Goal: Information Seeking & Learning: Find specific page/section

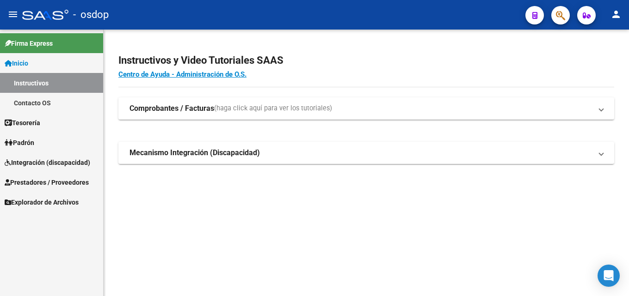
click at [30, 180] on span "Prestadores / Proveedores" at bounding box center [47, 183] width 84 height 10
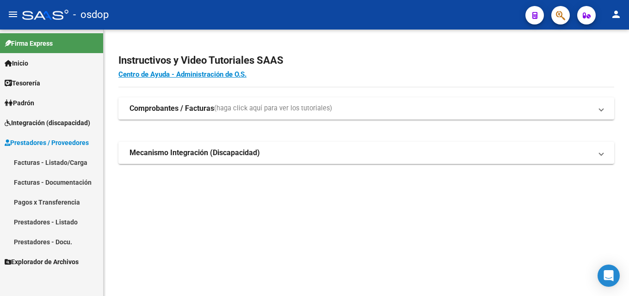
click at [47, 224] on link "Prestadores - Listado" at bounding box center [51, 222] width 103 height 20
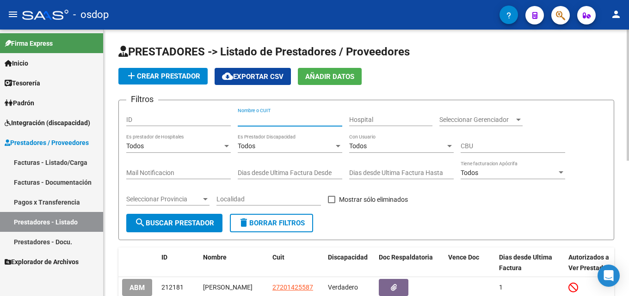
click at [275, 118] on input "Nombre o CUIT" at bounding box center [290, 120] width 105 height 8
click at [280, 122] on input "Nombre o CUIT" at bounding box center [290, 120] width 105 height 8
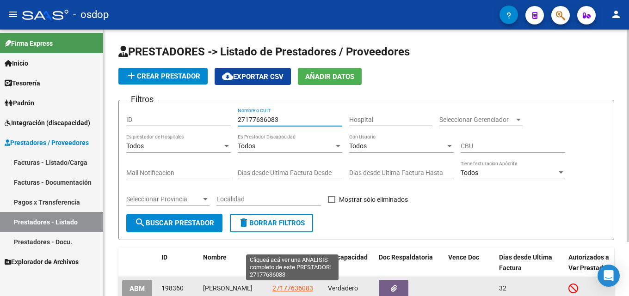
type input "27177636083"
click at [300, 292] on span "27177636083" at bounding box center [292, 288] width 41 height 7
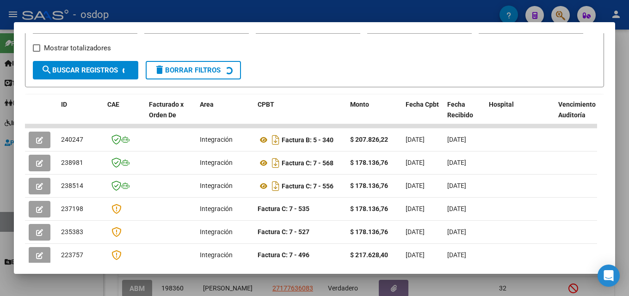
scroll to position [181, 0]
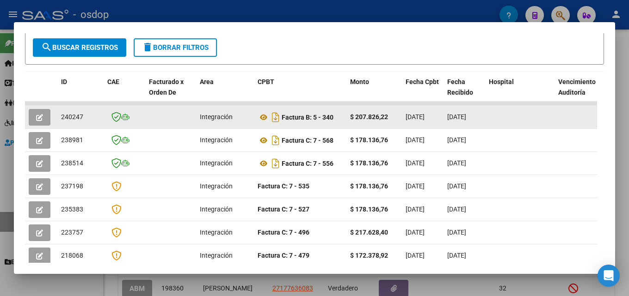
click at [32, 118] on button "button" at bounding box center [40, 117] width 22 height 17
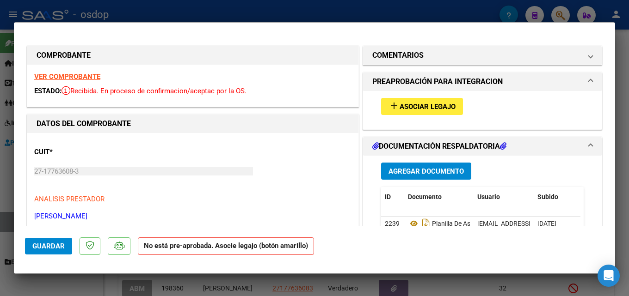
click at [629, 123] on div at bounding box center [314, 148] width 629 height 296
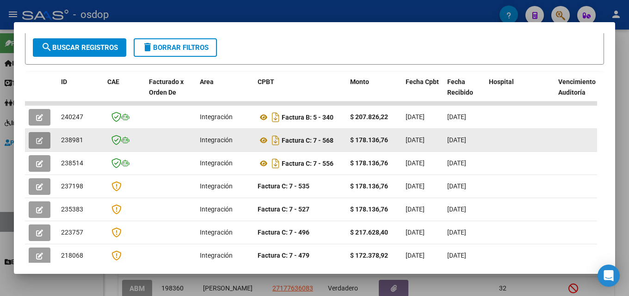
click at [45, 148] on button "button" at bounding box center [40, 140] width 22 height 17
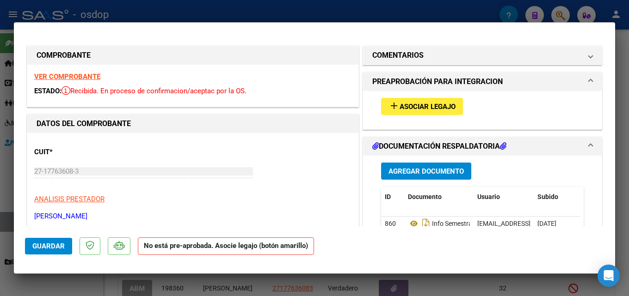
click at [627, 158] on div at bounding box center [314, 148] width 629 height 296
type input "$ 0,00"
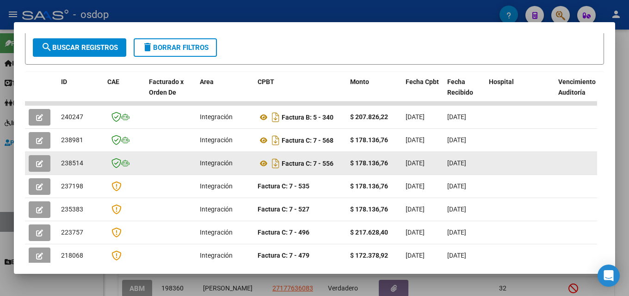
click at [31, 169] on button "button" at bounding box center [40, 163] width 22 height 17
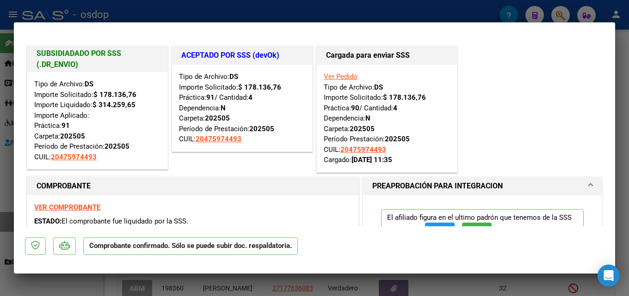
click at [620, 149] on div at bounding box center [314, 148] width 629 height 296
type input "$ 0,00"
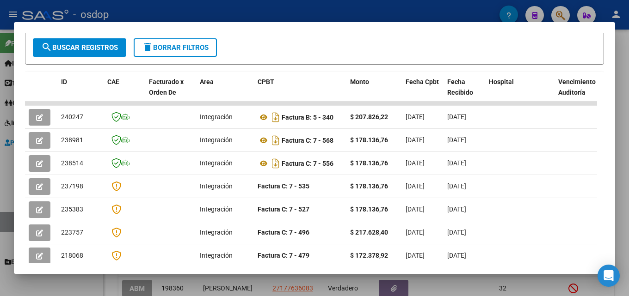
click at [629, 104] on div at bounding box center [314, 148] width 629 height 296
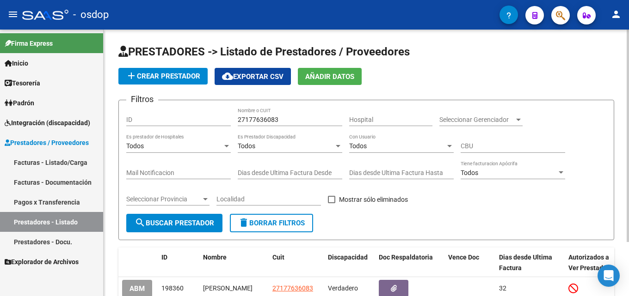
click at [250, 219] on span "delete Borrar Filtros" at bounding box center [271, 223] width 67 height 8
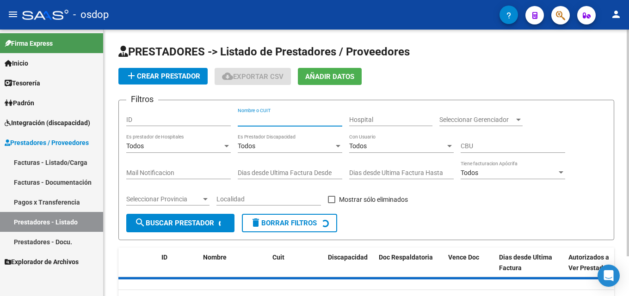
click at [246, 115] on div "Nombre o CUIT" at bounding box center [290, 117] width 105 height 19
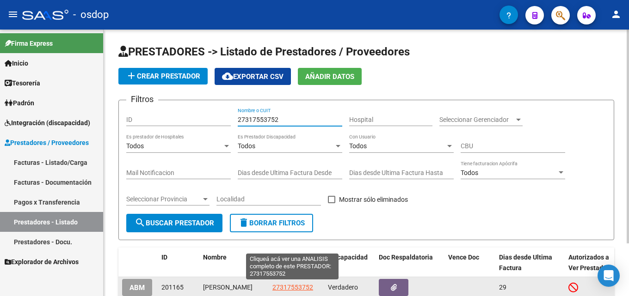
type input "27317553752"
click at [283, 284] on span "27317553752" at bounding box center [292, 287] width 41 height 7
type textarea "27317553752"
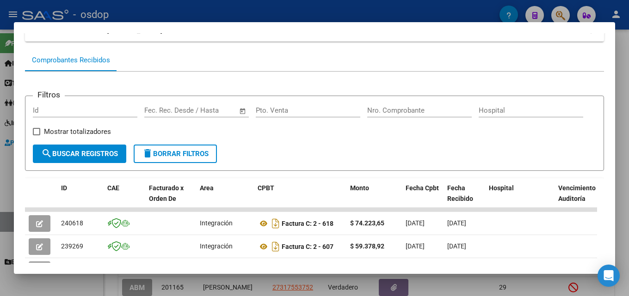
scroll to position [9, 0]
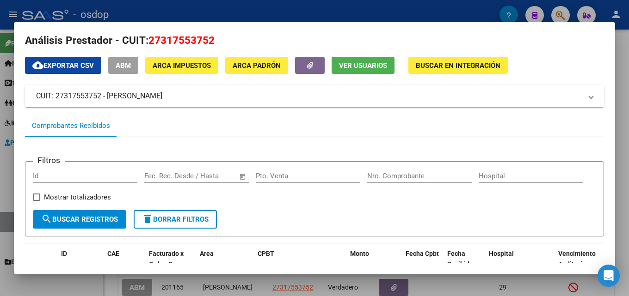
click at [629, 143] on div at bounding box center [314, 148] width 629 height 296
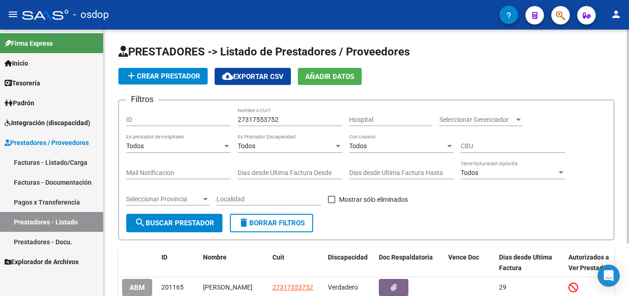
click at [292, 219] on span "delete Borrar Filtros" at bounding box center [271, 223] width 67 height 8
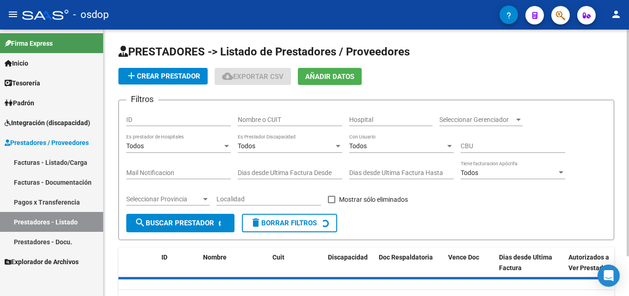
click at [278, 116] on input "Nombre o CUIT" at bounding box center [290, 120] width 105 height 8
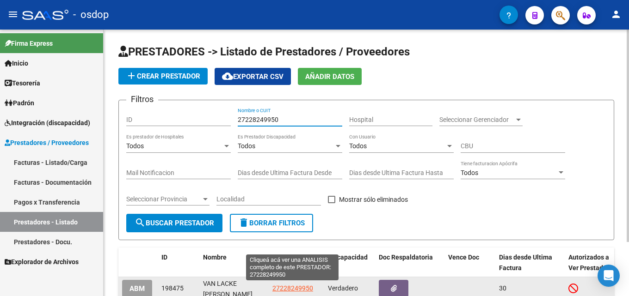
type input "27228249950"
click at [296, 290] on span "27228249950" at bounding box center [292, 288] width 41 height 7
type textarea "27228249950"
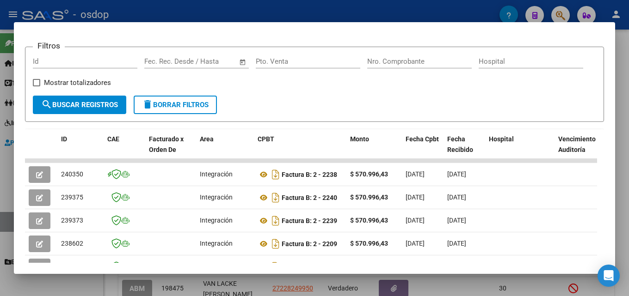
scroll to position [127, 0]
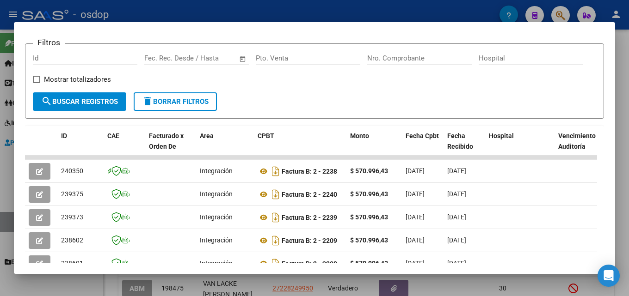
click at [629, 142] on div at bounding box center [314, 148] width 629 height 296
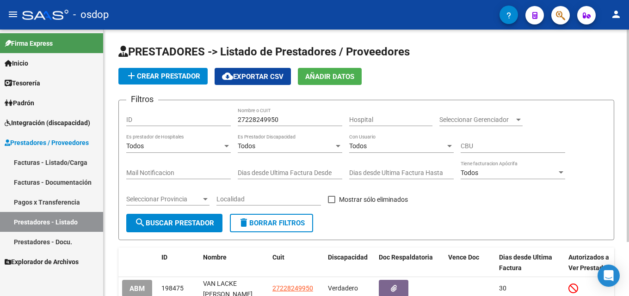
click at [262, 225] on span "delete Borrar Filtros" at bounding box center [271, 223] width 67 height 8
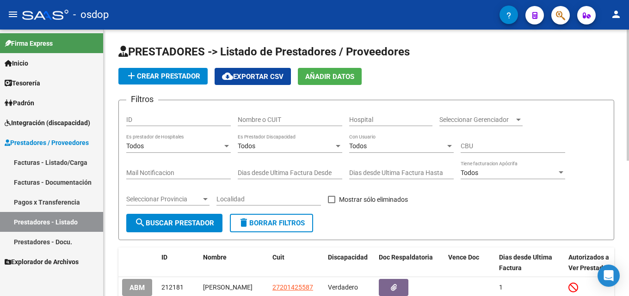
click at [262, 122] on input "Nombre o CUIT" at bounding box center [290, 120] width 105 height 8
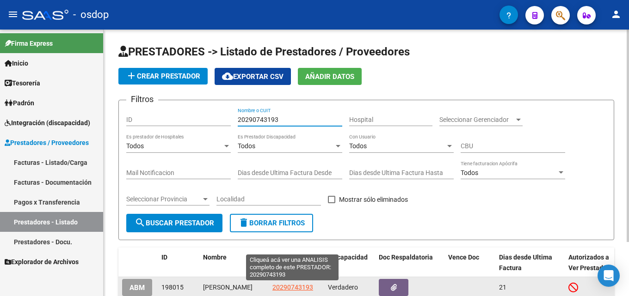
type input "20290743193"
click at [292, 286] on span "20290743193" at bounding box center [292, 287] width 41 height 7
type textarea "20290743193"
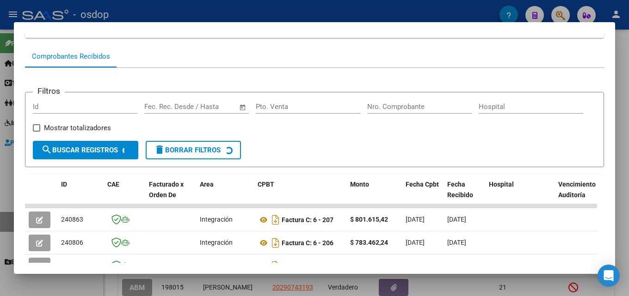
scroll to position [93, 0]
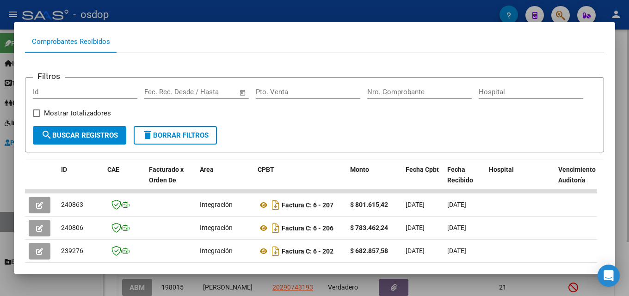
click at [629, 175] on div at bounding box center [314, 148] width 629 height 296
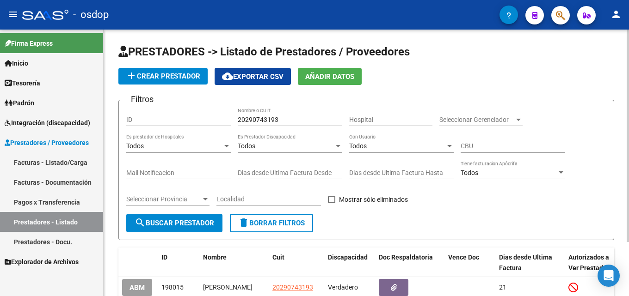
click at [265, 228] on button "delete Borrar Filtros" at bounding box center [271, 223] width 83 height 19
click at [261, 116] on input "Nombre o CUIT" at bounding box center [290, 120] width 105 height 8
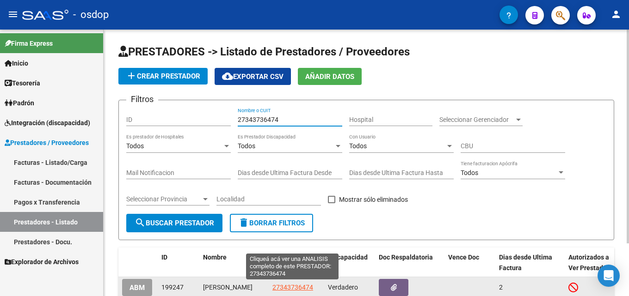
type input "27343736474"
click at [302, 284] on span "27343736474" at bounding box center [292, 287] width 41 height 7
type textarea "27343736474"
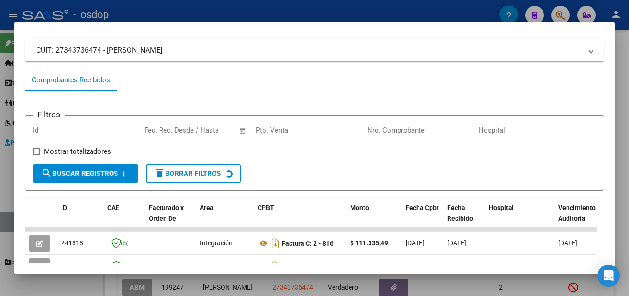
scroll to position [127, 0]
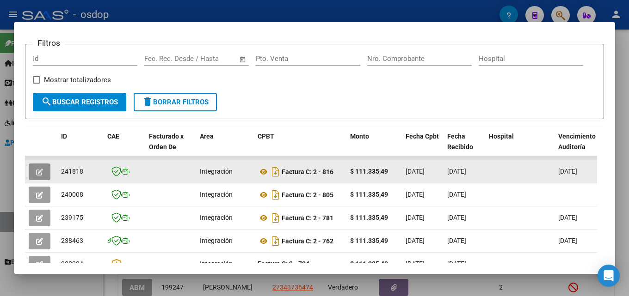
click at [45, 176] on button "button" at bounding box center [40, 172] width 22 height 17
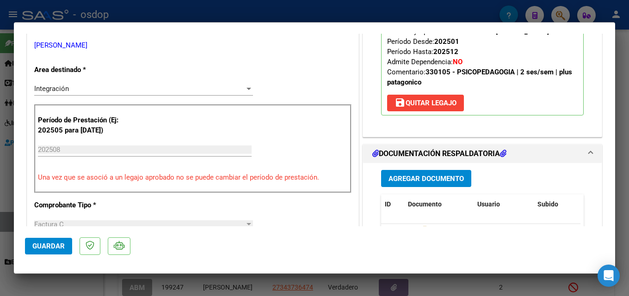
scroll to position [224, 0]
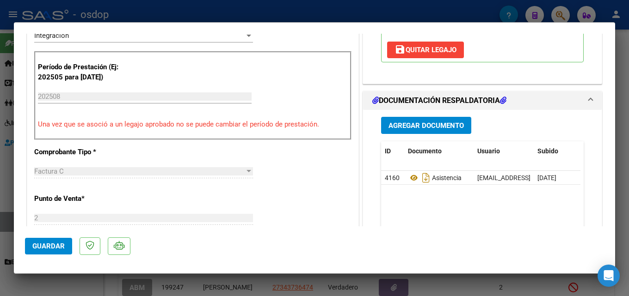
click at [628, 168] on div at bounding box center [314, 148] width 629 height 296
type input "$ 0,00"
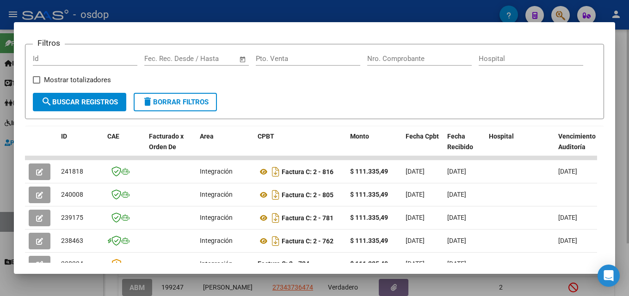
click at [629, 169] on div at bounding box center [314, 148] width 629 height 296
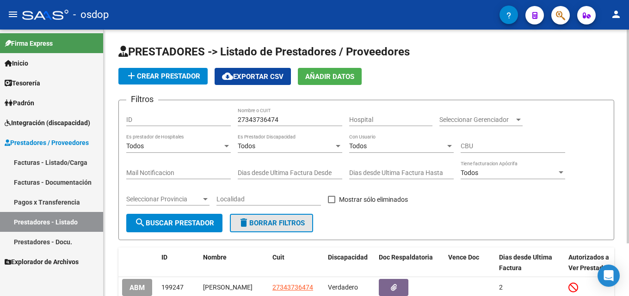
click at [268, 228] on button "delete Borrar Filtros" at bounding box center [271, 223] width 83 height 19
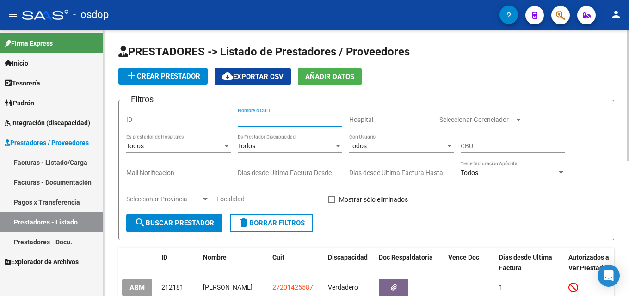
click at [317, 116] on input "Nombre o CUIT" at bounding box center [290, 120] width 105 height 8
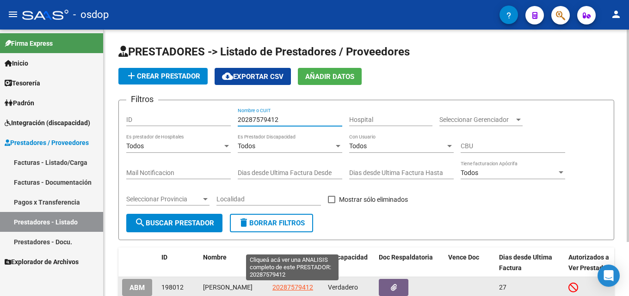
type input "20287579412"
click at [289, 291] on span "20287579412" at bounding box center [292, 287] width 41 height 7
type textarea "20287579412"
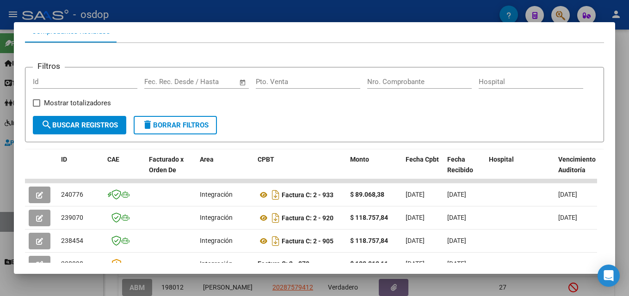
scroll to position [105, 0]
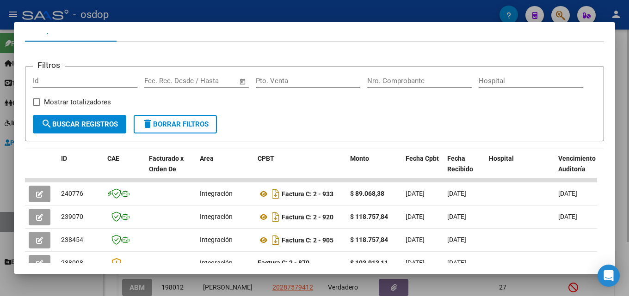
click at [629, 168] on div at bounding box center [314, 148] width 629 height 296
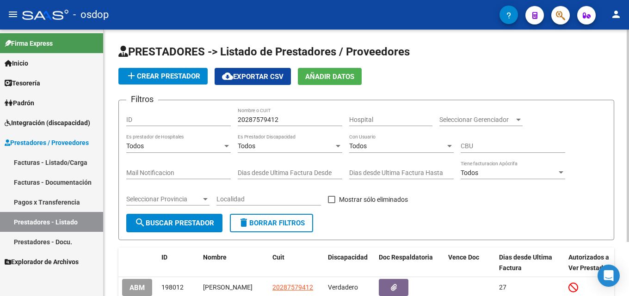
click at [273, 226] on span "delete Borrar Filtros" at bounding box center [271, 223] width 67 height 8
click at [293, 120] on input "Nombre o CUIT" at bounding box center [290, 120] width 105 height 8
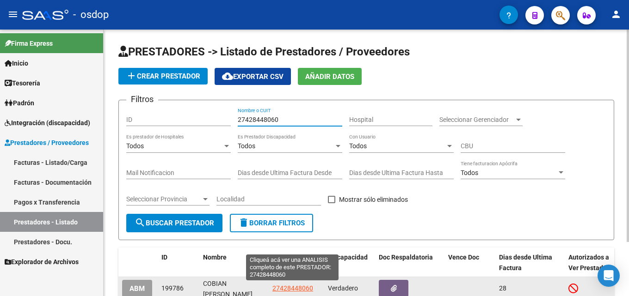
type input "27428448060"
click at [282, 286] on span "27428448060" at bounding box center [292, 288] width 41 height 7
type textarea "27428448060"
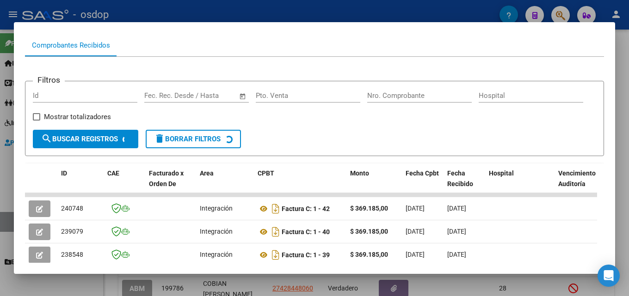
scroll to position [97, 0]
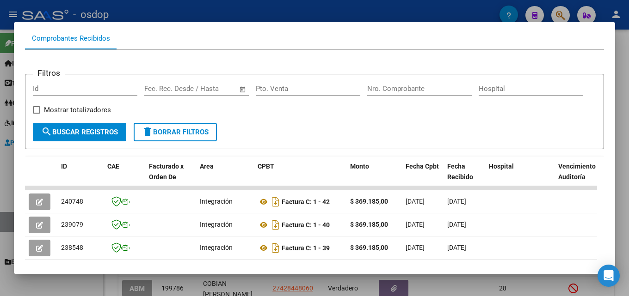
click at [629, 168] on div at bounding box center [314, 148] width 629 height 296
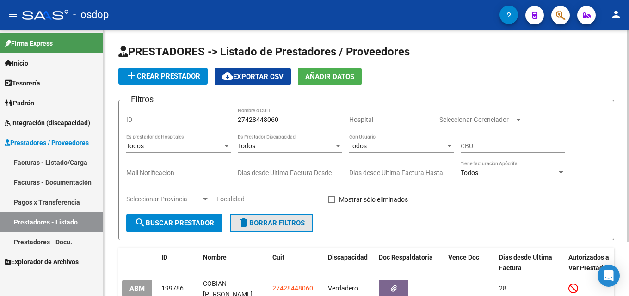
click at [264, 220] on span "delete Borrar Filtros" at bounding box center [271, 223] width 67 height 8
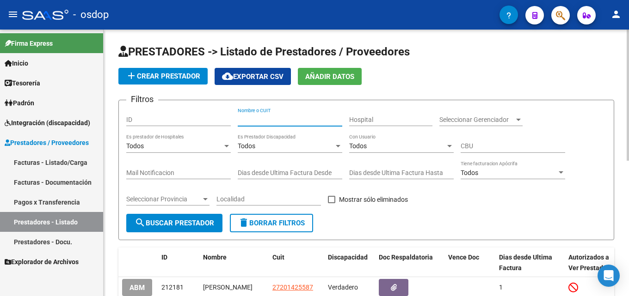
click at [320, 122] on input "Nombre o CUIT" at bounding box center [290, 120] width 105 height 8
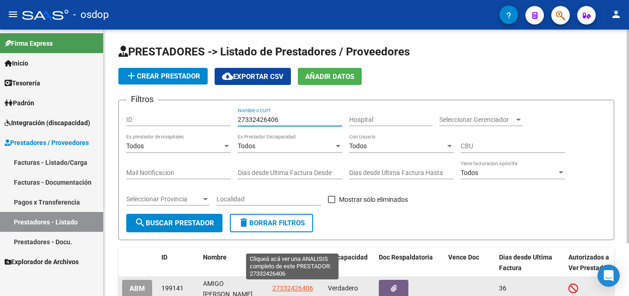
type input "27332426406"
click at [297, 288] on span "27332426406" at bounding box center [292, 288] width 41 height 7
type textarea "27332426406"
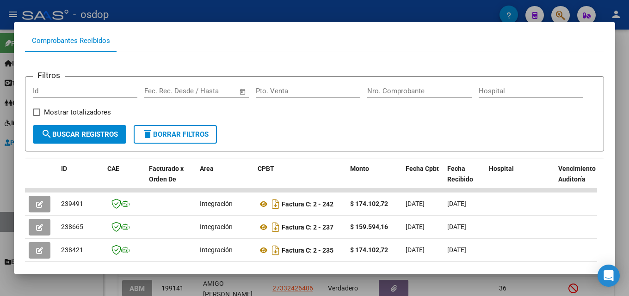
scroll to position [96, 0]
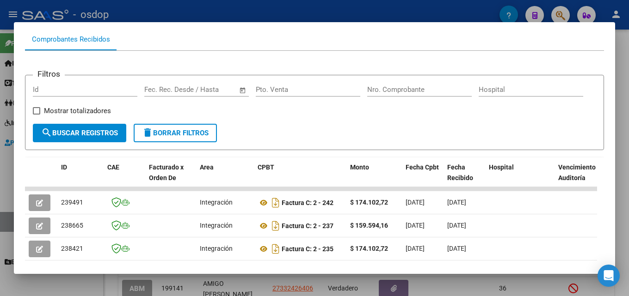
click at [623, 166] on div at bounding box center [314, 148] width 629 height 296
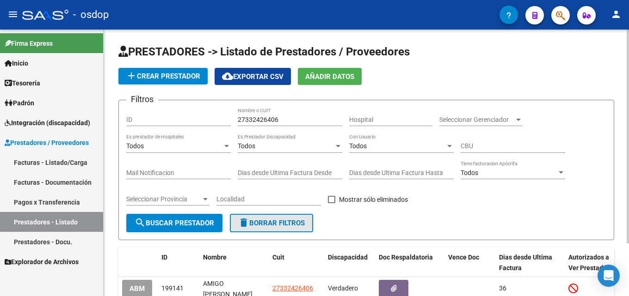
click at [302, 222] on span "delete Borrar Filtros" at bounding box center [271, 223] width 67 height 8
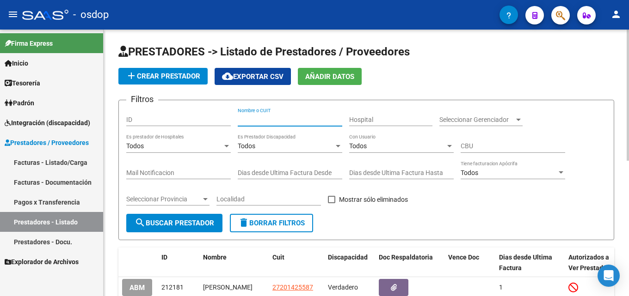
click at [268, 122] on input "Nombre o CUIT" at bounding box center [290, 120] width 105 height 8
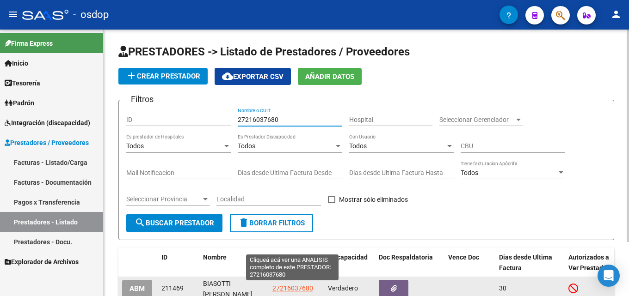
type input "27216037680"
click at [308, 289] on span "27216037680" at bounding box center [292, 288] width 41 height 7
type textarea "27216037680"
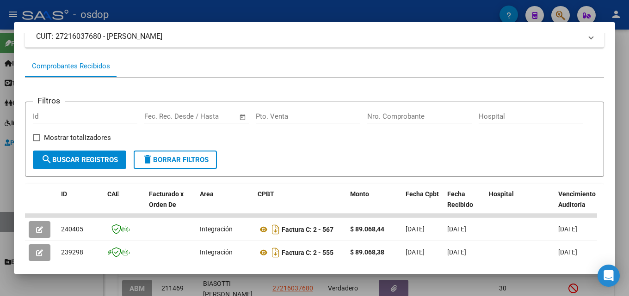
scroll to position [73, 0]
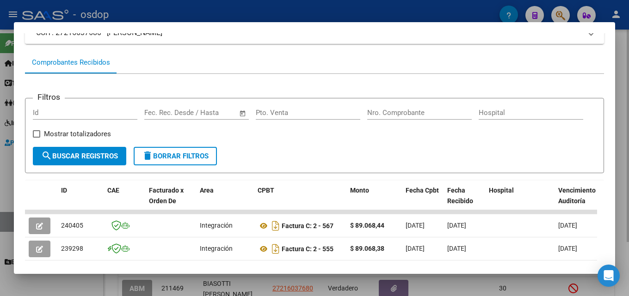
click at [629, 152] on div at bounding box center [314, 148] width 629 height 296
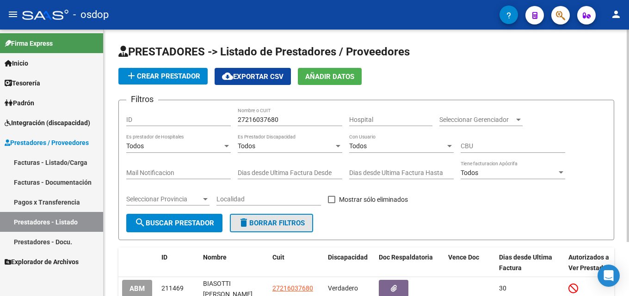
click at [278, 225] on span "delete Borrar Filtros" at bounding box center [271, 223] width 67 height 8
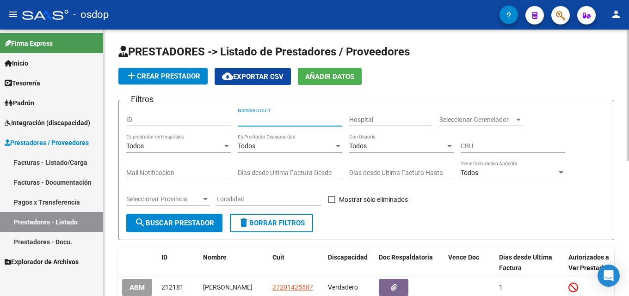
click at [276, 118] on input "Nombre o CUIT" at bounding box center [290, 120] width 105 height 8
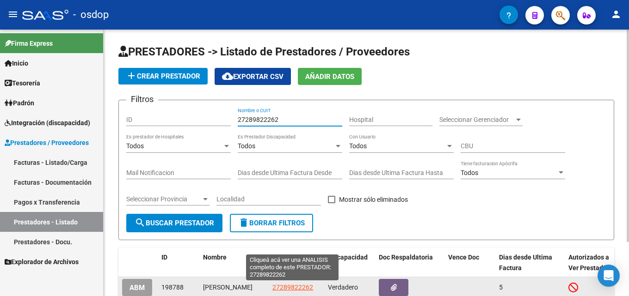
type input "27289822262"
click at [293, 291] on span "27289822262" at bounding box center [292, 287] width 41 height 7
type textarea "27289822262"
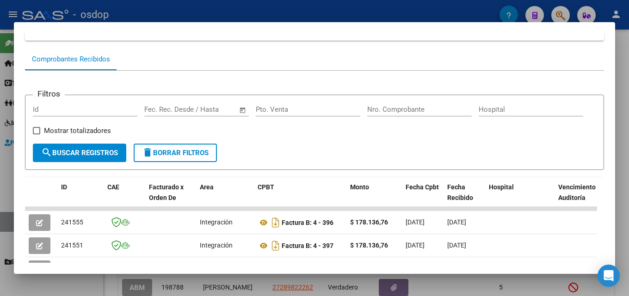
scroll to position [92, 0]
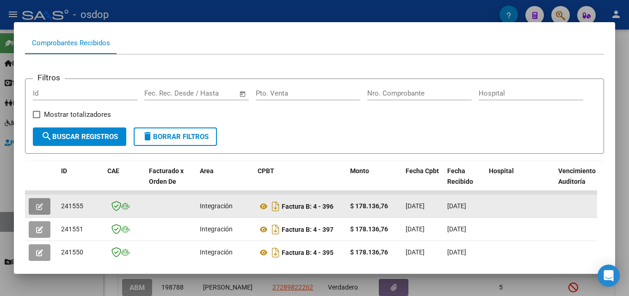
click at [36, 210] on button "button" at bounding box center [40, 206] width 22 height 17
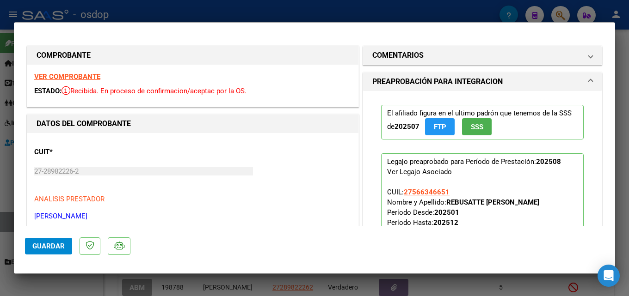
click at [629, 140] on div at bounding box center [314, 148] width 629 height 296
type input "$ 0,00"
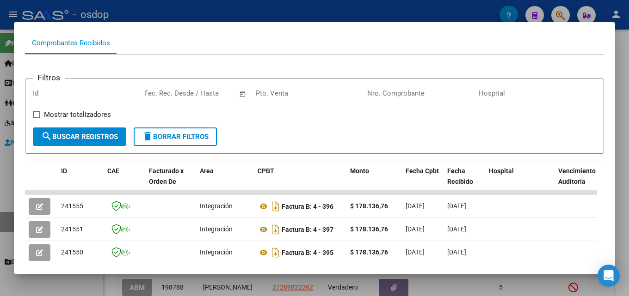
click at [629, 193] on div at bounding box center [314, 148] width 629 height 296
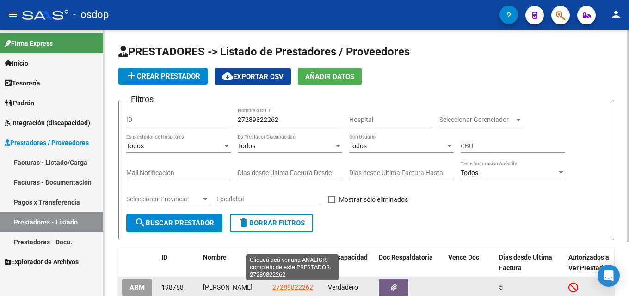
click at [301, 288] on span "27289822262" at bounding box center [292, 287] width 41 height 7
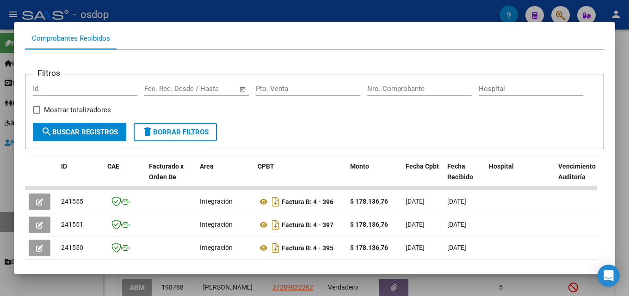
scroll to position [111, 0]
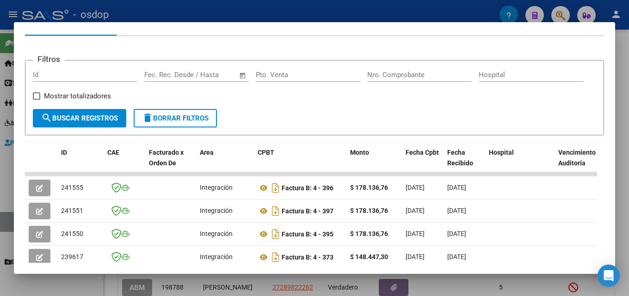
click at [627, 158] on div at bounding box center [314, 148] width 629 height 296
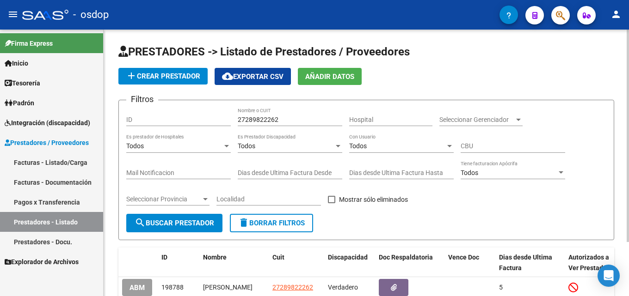
click at [261, 217] on button "delete Borrar Filtros" at bounding box center [271, 223] width 83 height 19
click at [276, 120] on input "Nombre o CUIT" at bounding box center [290, 120] width 105 height 8
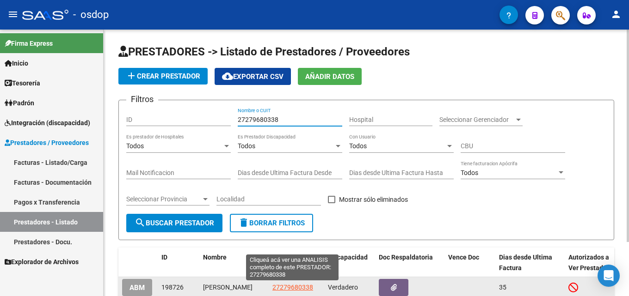
type input "27279680338"
click at [289, 290] on span "27279680338" at bounding box center [292, 287] width 41 height 7
type textarea "27279680338"
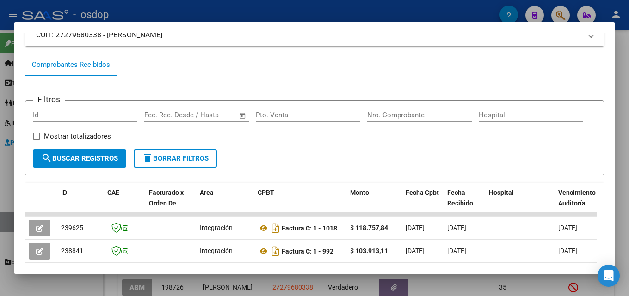
scroll to position [82, 0]
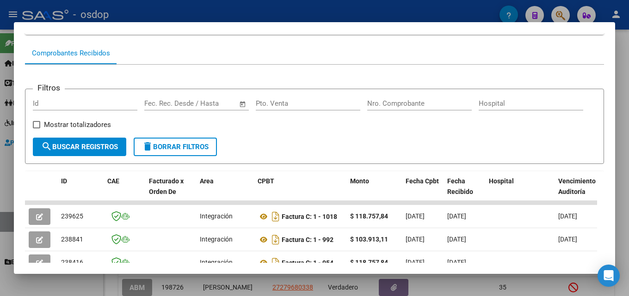
click at [625, 155] on div at bounding box center [314, 148] width 629 height 296
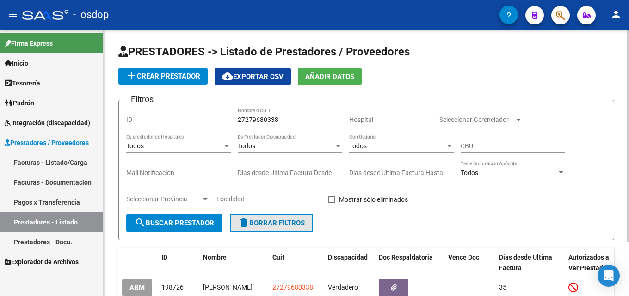
click at [296, 222] on span "delete Borrar Filtros" at bounding box center [271, 223] width 67 height 8
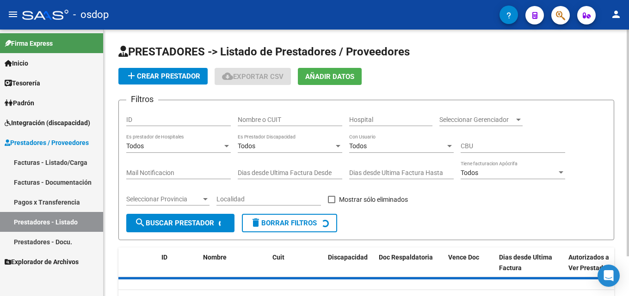
click at [284, 120] on input "Nombre o CUIT" at bounding box center [290, 120] width 105 height 8
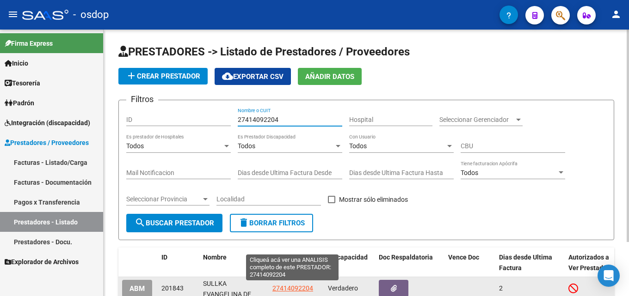
type input "27414092204"
click at [292, 288] on span "27414092204" at bounding box center [292, 288] width 41 height 7
type textarea "27414092204"
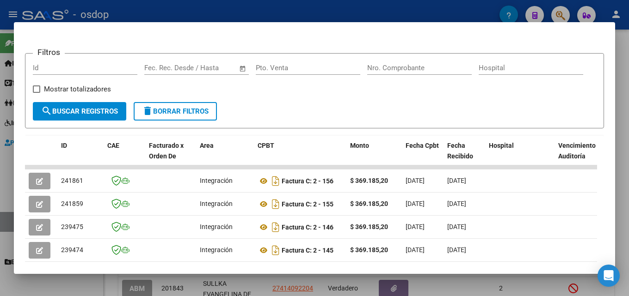
scroll to position [119, 0]
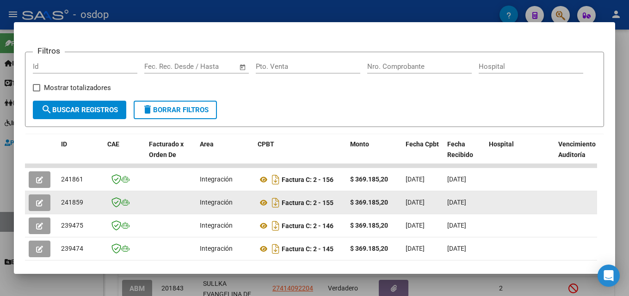
click at [43, 207] on icon "button" at bounding box center [39, 203] width 7 height 7
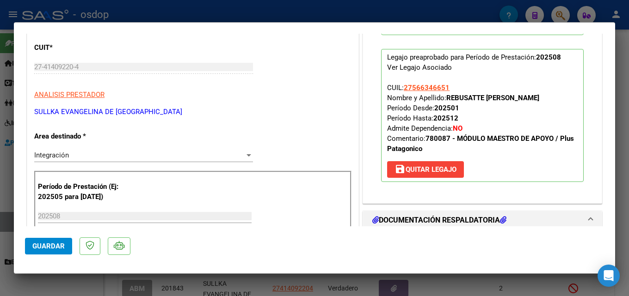
scroll to position [109, 0]
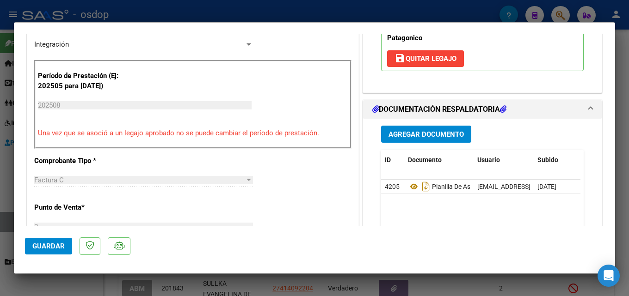
click at [629, 136] on div at bounding box center [314, 148] width 629 height 296
type input "$ 0,00"
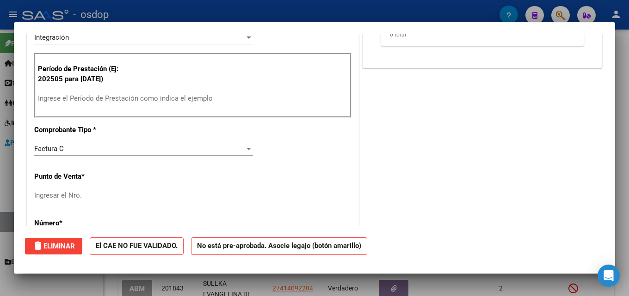
scroll to position [209, 0]
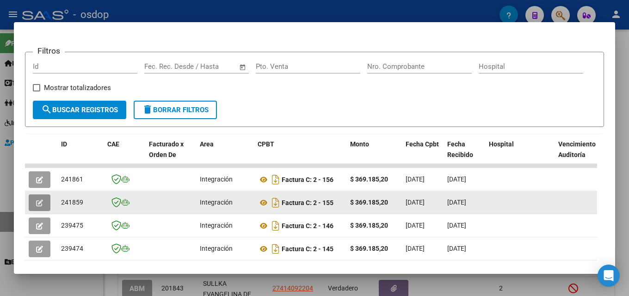
click at [42, 204] on icon "button" at bounding box center [39, 203] width 7 height 7
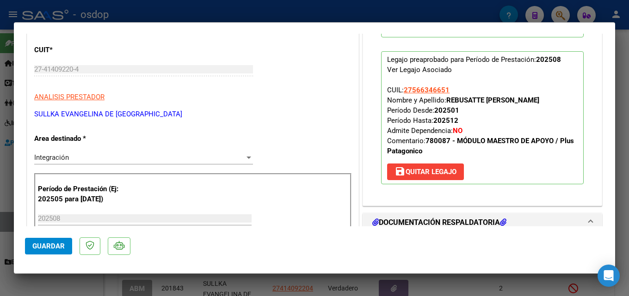
scroll to position [129, 0]
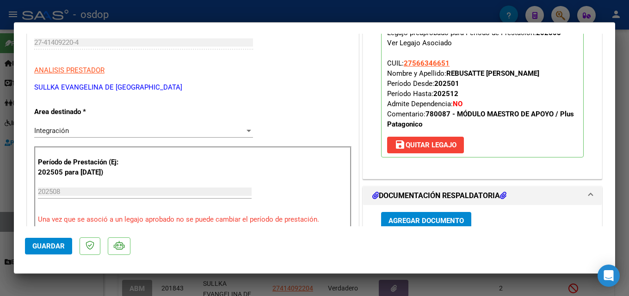
click at [629, 118] on div at bounding box center [314, 148] width 629 height 296
type input "$ 0,00"
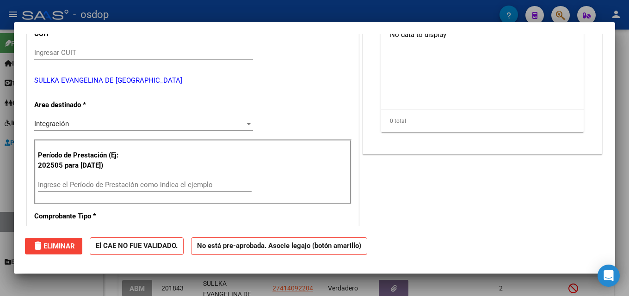
scroll to position [0, 0]
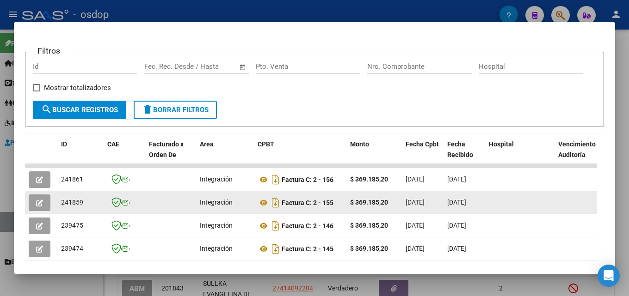
click at [41, 207] on icon "button" at bounding box center [39, 203] width 7 height 7
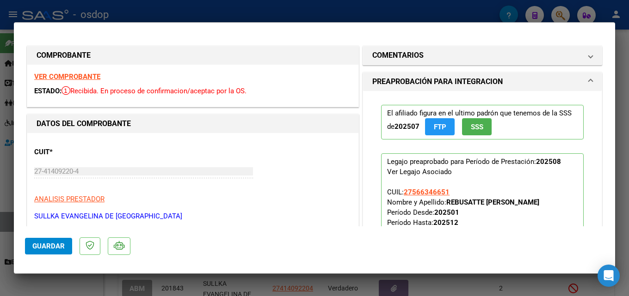
click at [629, 132] on div at bounding box center [314, 148] width 629 height 296
type input "$ 0,00"
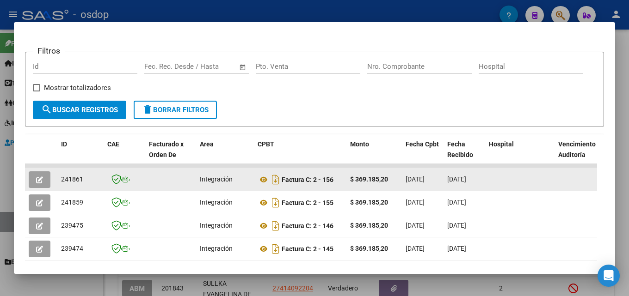
click at [32, 180] on button "button" at bounding box center [40, 180] width 22 height 17
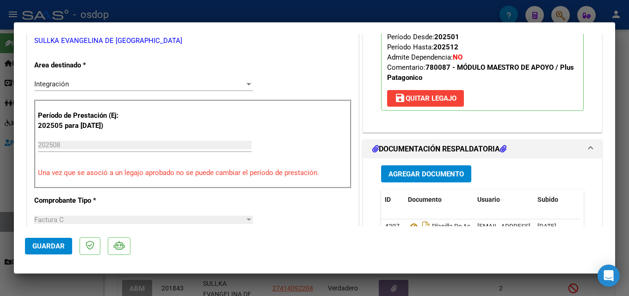
scroll to position [207, 0]
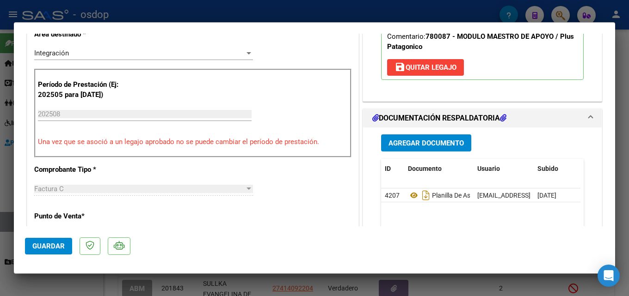
click at [629, 129] on div at bounding box center [314, 148] width 629 height 296
type input "$ 0,00"
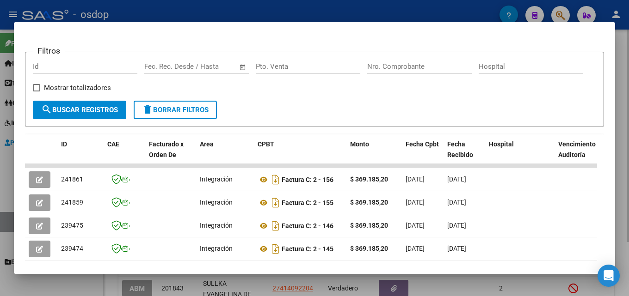
click at [629, 82] on div at bounding box center [314, 148] width 629 height 296
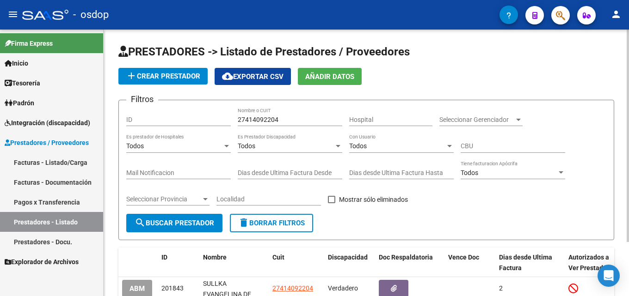
click at [278, 229] on button "delete Borrar Filtros" at bounding box center [271, 223] width 83 height 19
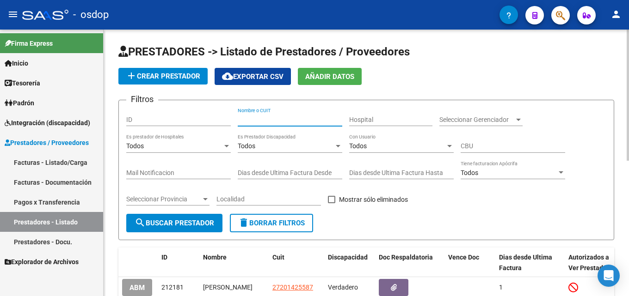
click at [293, 123] on input "Nombre o CUIT" at bounding box center [290, 120] width 105 height 8
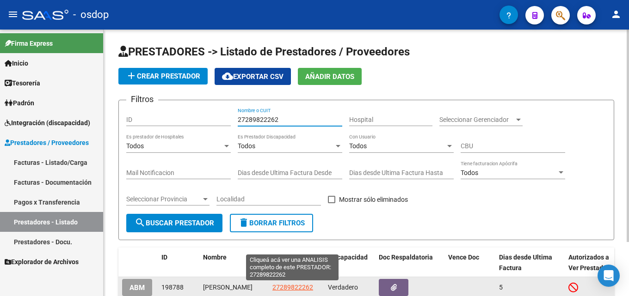
type input "27289822262"
click at [286, 288] on span "27289822262" at bounding box center [292, 287] width 41 height 7
type textarea "27289822262"
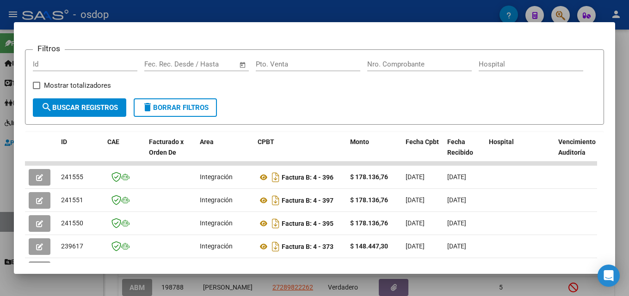
scroll to position [123, 0]
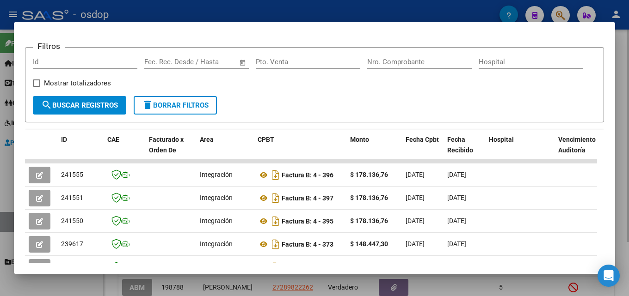
click at [629, 88] on div at bounding box center [314, 148] width 629 height 296
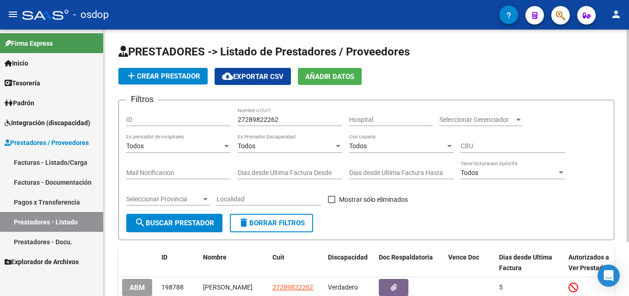
click at [284, 225] on span "delete Borrar Filtros" at bounding box center [271, 223] width 67 height 8
click at [273, 121] on input "Nombre o CUIT" at bounding box center [290, 120] width 105 height 8
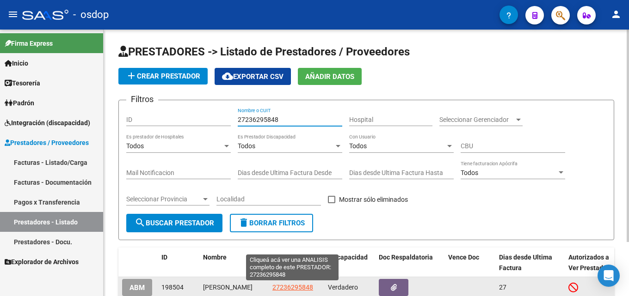
type input "27236295848"
click at [287, 291] on span "27236295848" at bounding box center [292, 287] width 41 height 7
type textarea "27236295848"
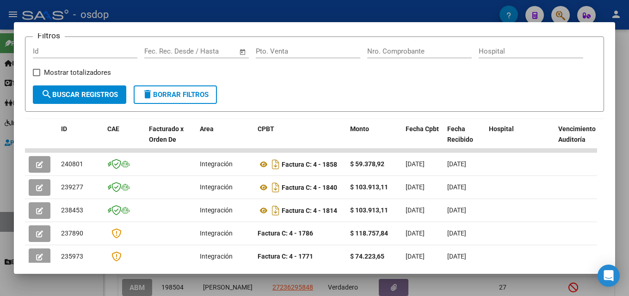
scroll to position [136, 0]
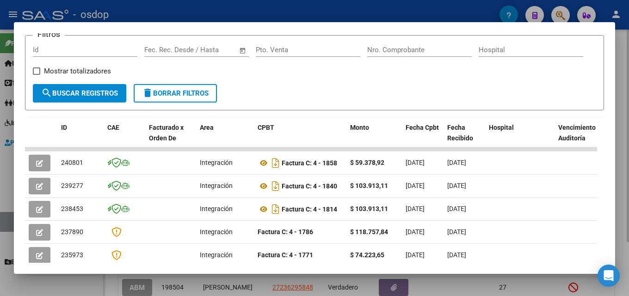
click at [626, 113] on div at bounding box center [314, 148] width 629 height 296
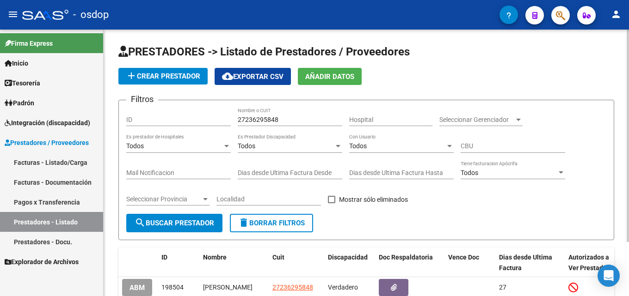
click at [299, 220] on span "delete Borrar Filtros" at bounding box center [271, 223] width 67 height 8
click at [277, 121] on input "Nombre o CUIT" at bounding box center [290, 120] width 105 height 8
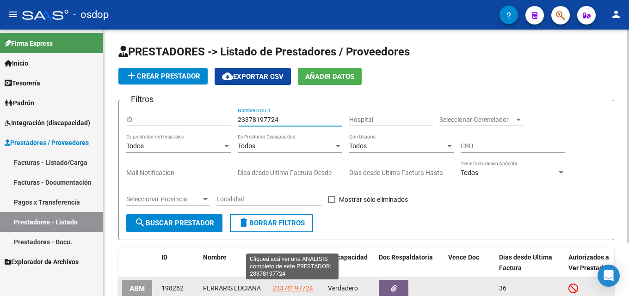
type input "23378197724"
click at [293, 290] on span "23378197724" at bounding box center [292, 288] width 41 height 7
type textarea "23378197724"
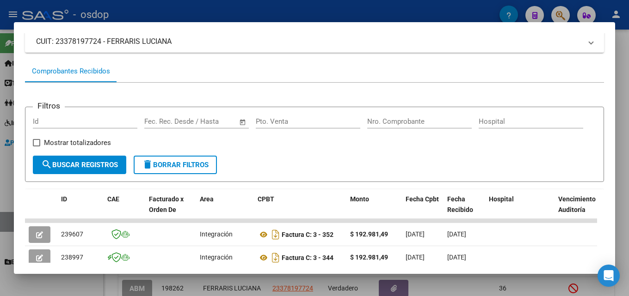
scroll to position [66, 0]
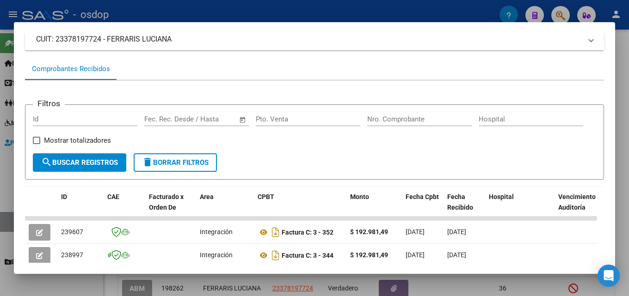
click at [627, 172] on div at bounding box center [314, 148] width 629 height 296
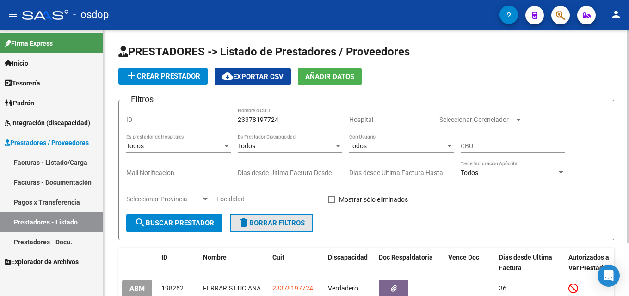
click at [258, 226] on span "delete Borrar Filtros" at bounding box center [271, 223] width 67 height 8
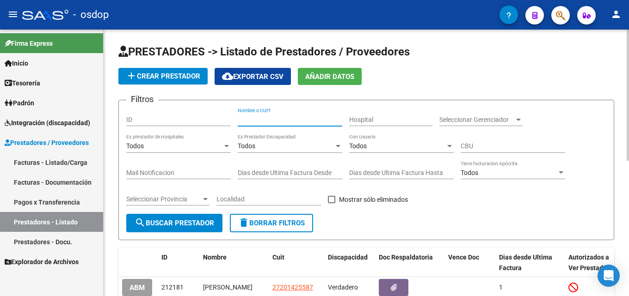
click at [264, 120] on input "Nombre o CUIT" at bounding box center [290, 120] width 105 height 8
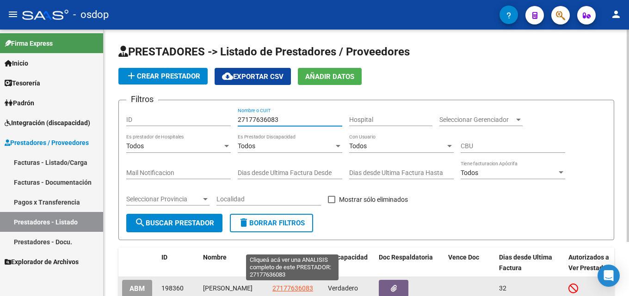
type input "27177636083"
click at [308, 287] on span "27177636083" at bounding box center [292, 288] width 41 height 7
type textarea "27177636083"
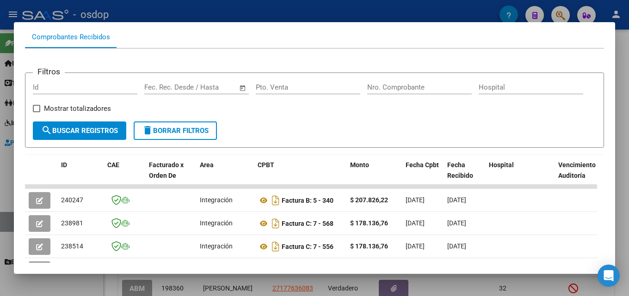
scroll to position [101, 0]
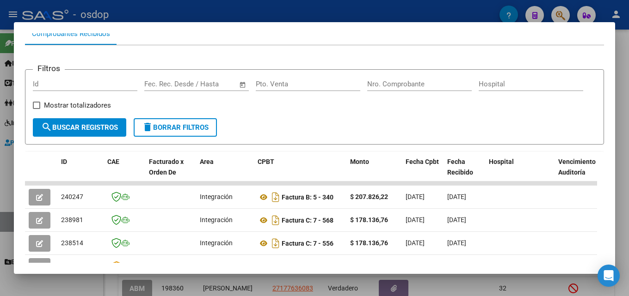
click at [629, 113] on div at bounding box center [314, 148] width 629 height 296
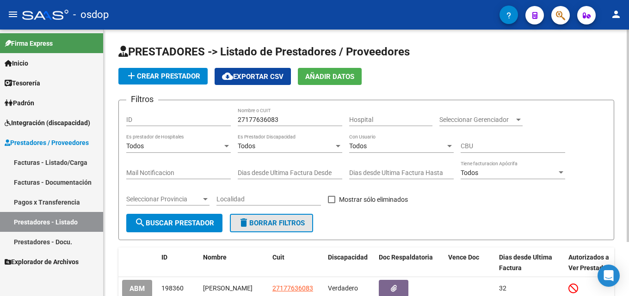
click at [282, 224] on span "delete Borrar Filtros" at bounding box center [271, 223] width 67 height 8
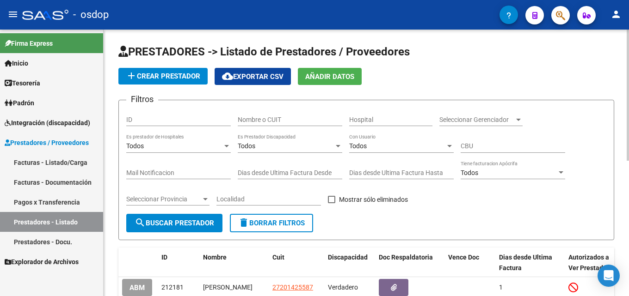
click at [605, 106] on form "Filtros ID Nombre o CUIT Hospital Seleccionar Gerenciador Seleccionar Gerenciad…" at bounding box center [366, 170] width 496 height 141
click at [568, 69] on div "add Crear Prestador cloud_download Exportar CSV Añadir Datos" at bounding box center [366, 76] width 496 height 17
